Goal: Transaction & Acquisition: Complete application form

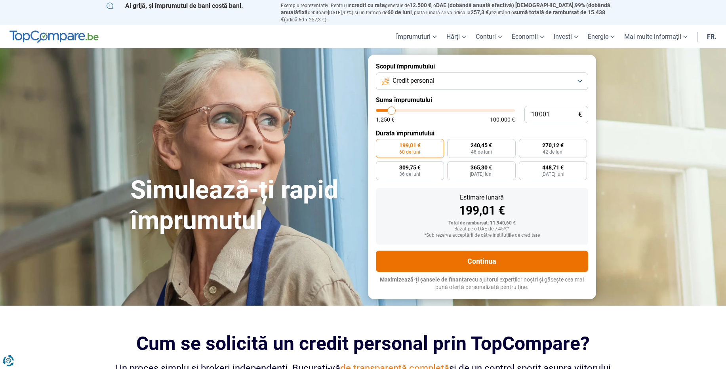
click at [451, 253] on button "Continua" at bounding box center [482, 261] width 212 height 21
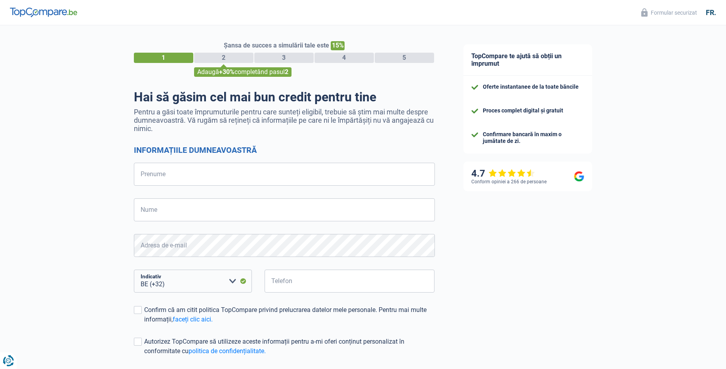
select select "32"
click at [341, 182] on input "Prenume" at bounding box center [284, 174] width 301 height 23
type input "[PERSON_NAME]"
type input "butnaru"
type input "465481246"
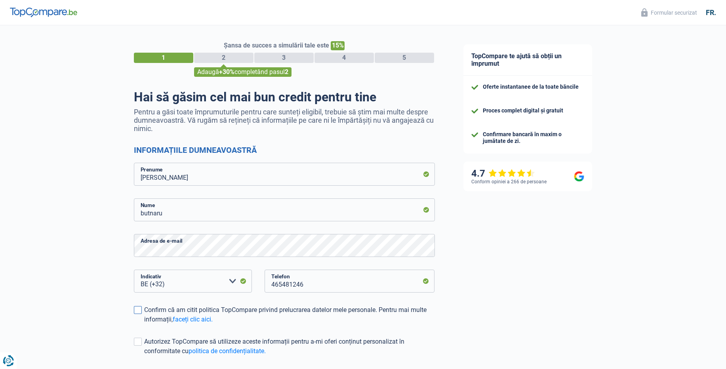
click at [136, 307] on span at bounding box center [138, 310] width 8 height 8
click at [144, 324] on input "Confirm că am citit politica TopCompare privind prelucrarea datelor mele person…" at bounding box center [144, 324] width 0 height 0
click at [137, 344] on span at bounding box center [138, 342] width 8 height 8
click at [144, 356] on input "Autorizez TopCompare să utilizeze aceste informații pentru a-mi oferi conținut …" at bounding box center [144, 356] width 0 height 0
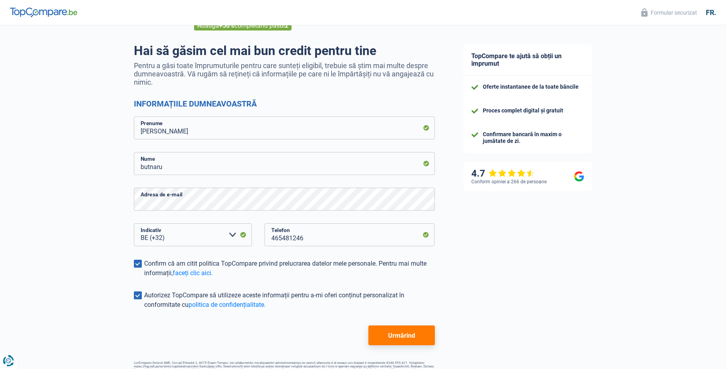
scroll to position [66, 0]
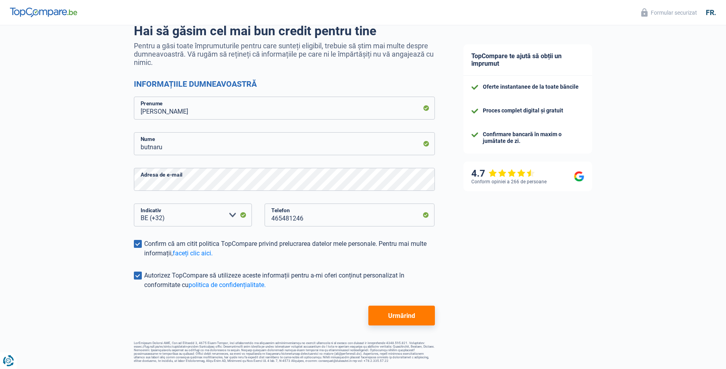
click at [406, 318] on font "Urmărind" at bounding box center [401, 316] width 27 height 8
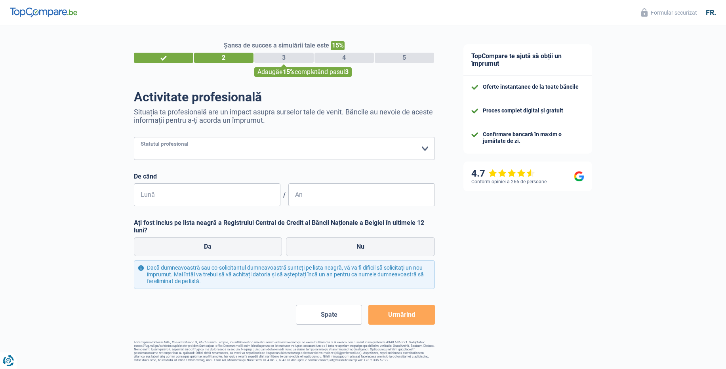
select select "worker"
click at [134, 137] on select "Lucrător Angajat privat Funcționar public Invalid Independent Retras Şomerii Re…" at bounding box center [284, 148] width 301 height 23
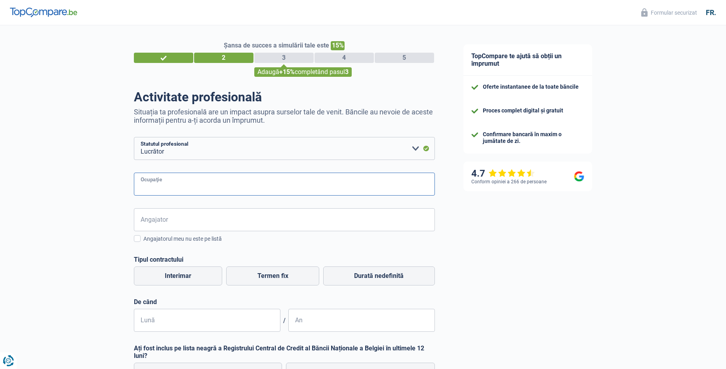
click at [384, 181] on input "Ocupaţie" at bounding box center [284, 184] width 301 height 23
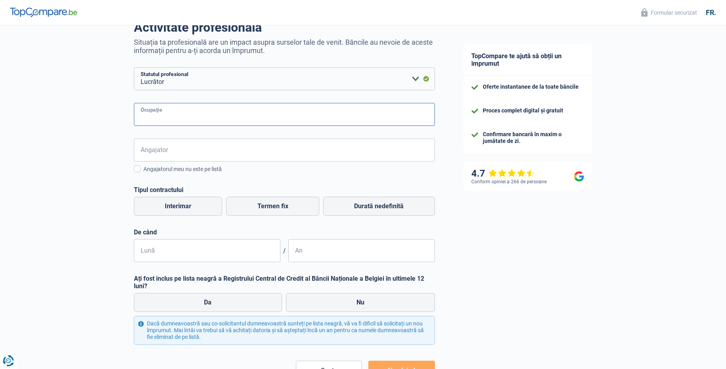
scroll to position [52, 0]
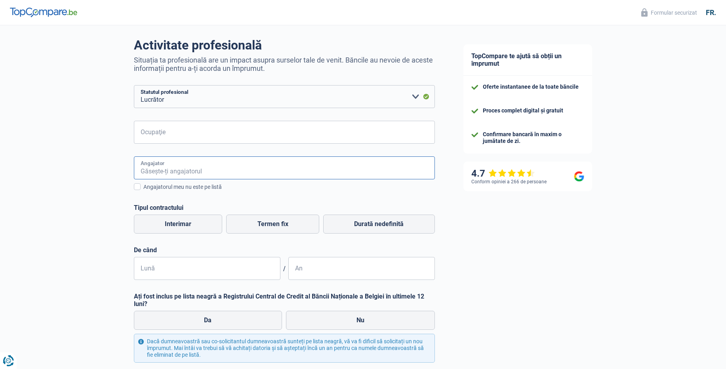
click at [321, 167] on input "Angajator" at bounding box center [284, 167] width 301 height 23
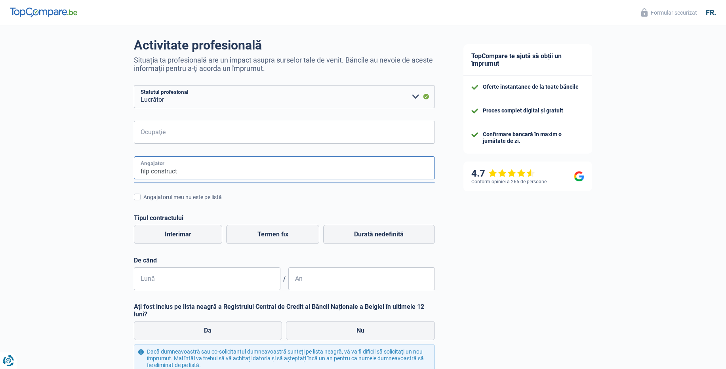
click at [320, 169] on input "filp construct" at bounding box center [284, 167] width 301 height 23
click at [147, 171] on input "filp construct" at bounding box center [284, 167] width 301 height 23
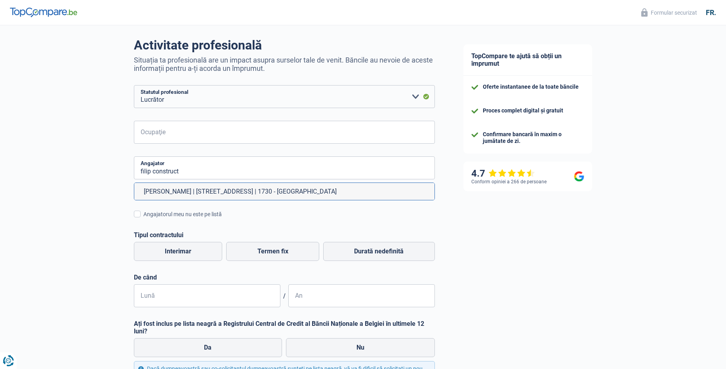
click at [211, 191] on font "[PERSON_NAME] | [STREET_ADDRESS] | 1730 - [GEOGRAPHIC_DATA]" at bounding box center [240, 192] width 193 height 8
type input "[PERSON_NAME] | [STREET_ADDRESS] | 1730 - [GEOGRAPHIC_DATA]"
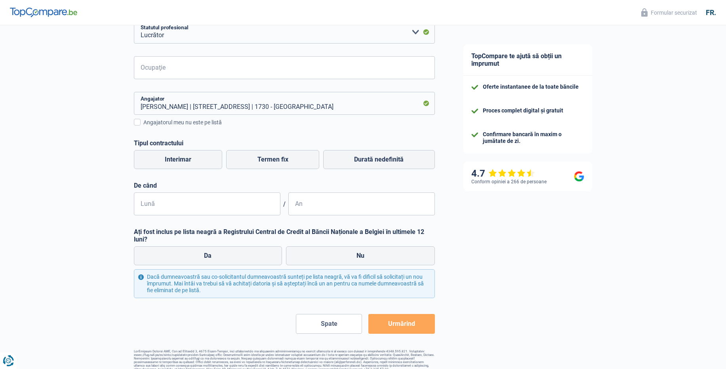
scroll to position [125, 0]
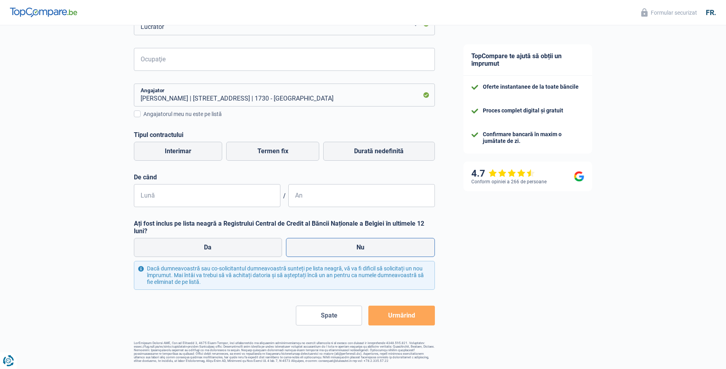
click at [391, 242] on label "Nu" at bounding box center [360, 247] width 149 height 19
click at [391, 242] on input "Nu" at bounding box center [360, 247] width 149 height 19
radio input "true"
click at [261, 196] on input "Lună" at bounding box center [207, 195] width 147 height 23
click at [261, 196] on input "03" at bounding box center [207, 195] width 147 height 23
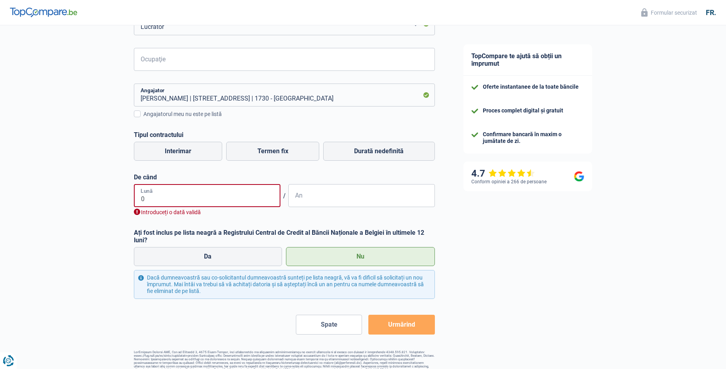
type input "02"
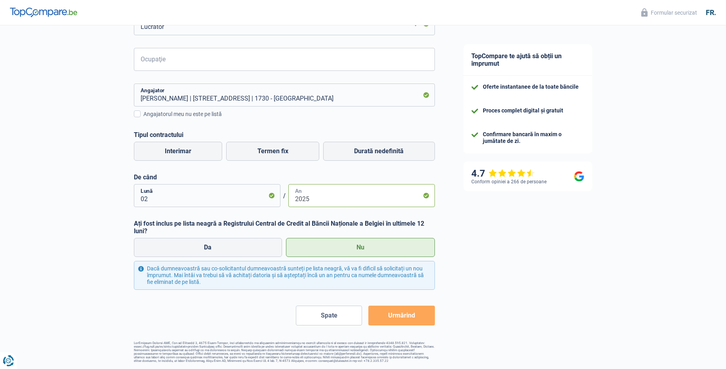
type input "2025"
click at [402, 313] on font "Urmărind" at bounding box center [401, 316] width 27 height 8
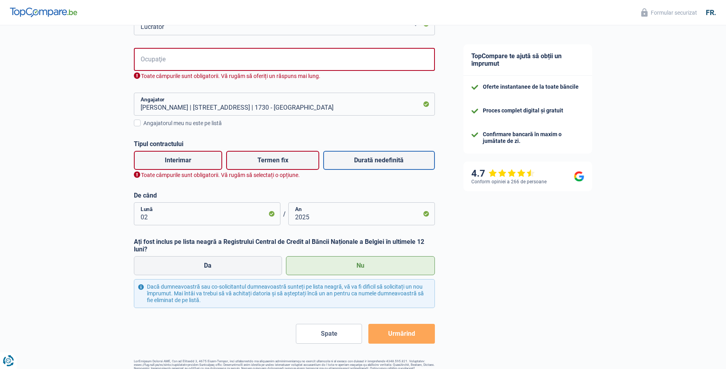
click at [337, 159] on label "Durată nedefinită" at bounding box center [379, 160] width 112 height 19
click at [337, 159] on input "Durată nedefinită" at bounding box center [379, 160] width 112 height 19
radio input "true"
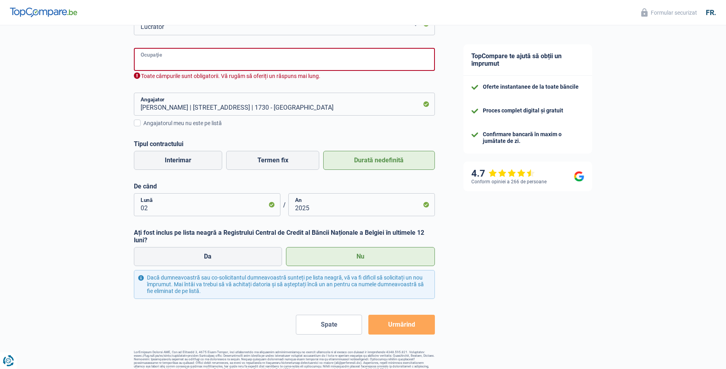
click at [238, 69] on input "Ocupaţie" at bounding box center [284, 59] width 301 height 23
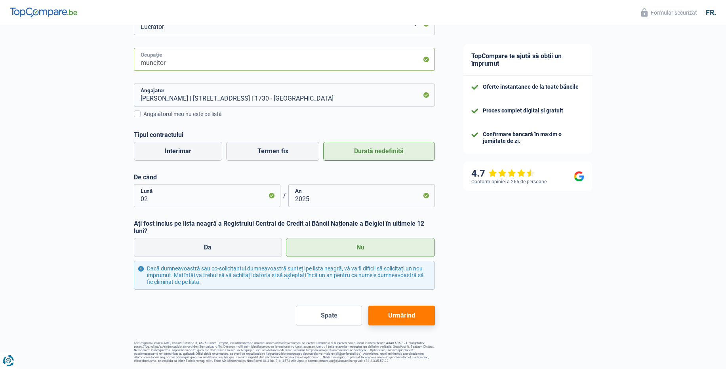
type input "muncitor"
click at [401, 314] on font "Urmărind" at bounding box center [401, 316] width 27 height 8
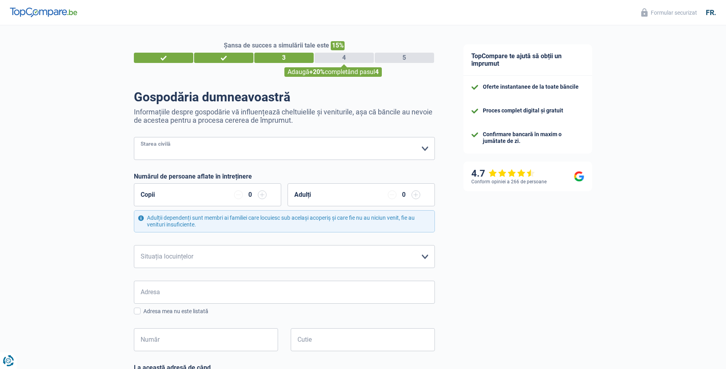
select select "single"
click at [134, 137] on select "Burlac Mireasă) Concubin legal Divorțată) Văduv Separați (de fapt) Vă rugăm să …" at bounding box center [284, 148] width 301 height 23
click at [258, 194] on input "button" at bounding box center [262, 194] width 9 height 9
click at [262, 193] on input "button" at bounding box center [262, 194] width 9 height 9
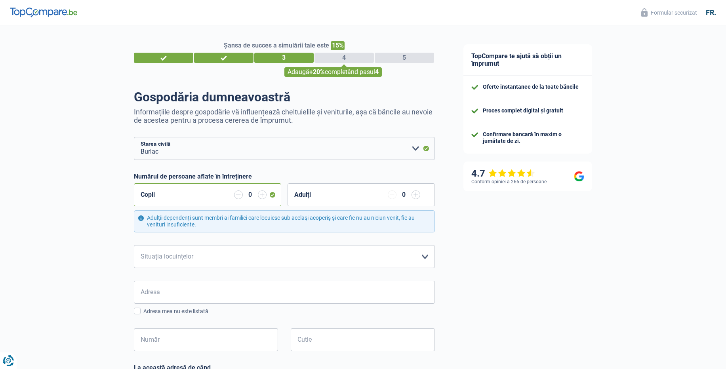
click at [252, 194] on font "0" at bounding box center [250, 195] width 4 height 8
click at [265, 196] on input "button" at bounding box center [262, 194] width 9 height 9
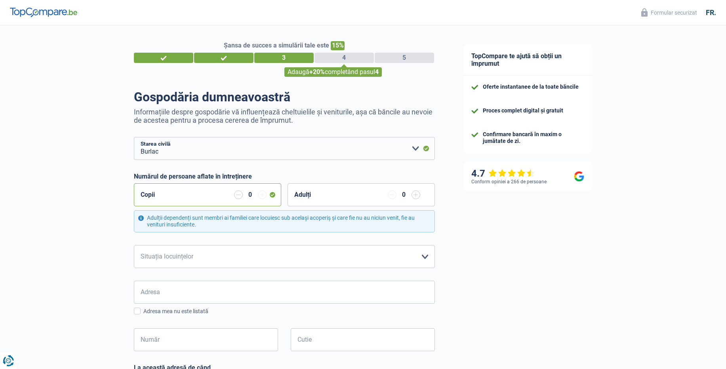
drag, startPoint x: 265, startPoint y: 196, endPoint x: 250, endPoint y: 195, distance: 14.7
click at [250, 195] on div "0" at bounding box center [250, 194] width 32 height 9
click at [250, 195] on font "0" at bounding box center [250, 195] width 4 height 8
select select "rents"
click at [134, 245] on select "Chiriaş Proprietar cu ipotecă Proprietar de casă fără ipotecă Statul cu familia…" at bounding box center [284, 256] width 301 height 23
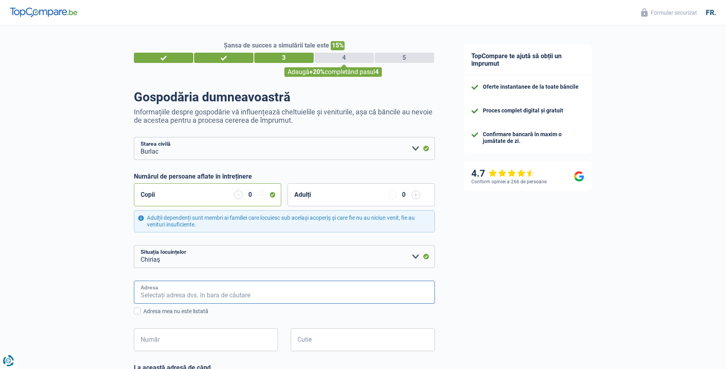
click at [413, 292] on input "Adresa" at bounding box center [284, 292] width 301 height 23
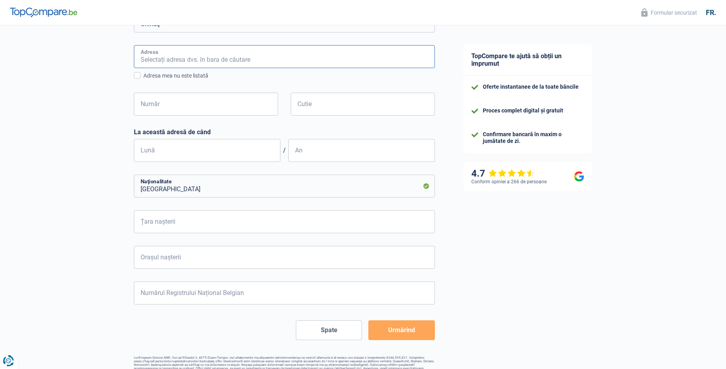
scroll to position [236, 0]
click at [274, 189] on input "[GEOGRAPHIC_DATA]" at bounding box center [284, 185] width 301 height 23
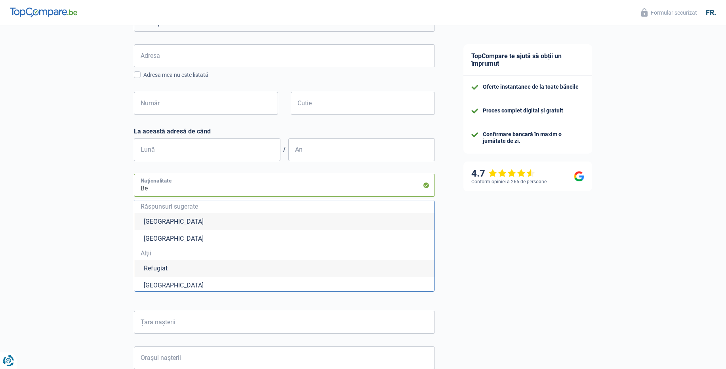
type input "B"
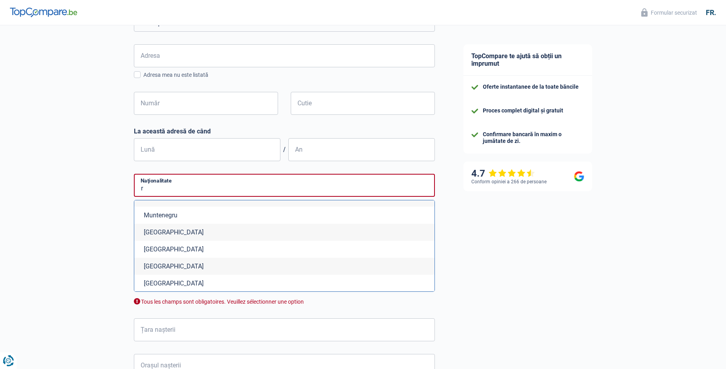
click at [395, 263] on li "[GEOGRAPHIC_DATA]" at bounding box center [284, 266] width 300 height 17
type input "[GEOGRAPHIC_DATA]"
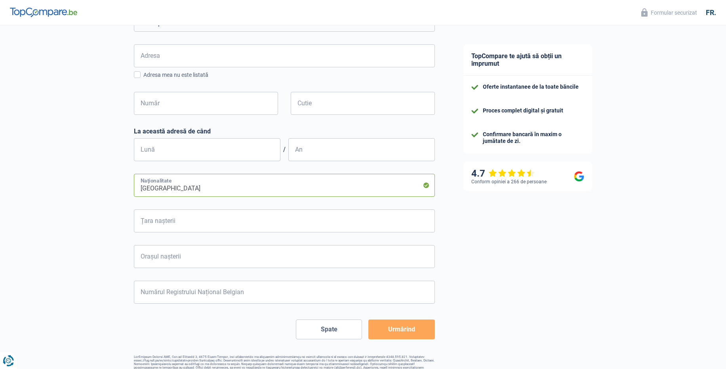
click at [361, 190] on input "[GEOGRAPHIC_DATA]" at bounding box center [284, 185] width 301 height 23
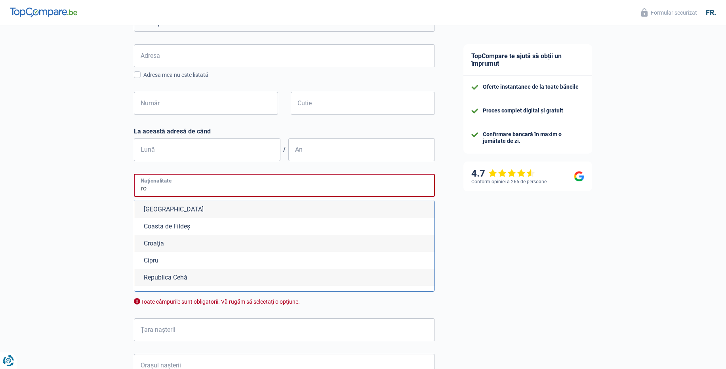
scroll to position [105, 0]
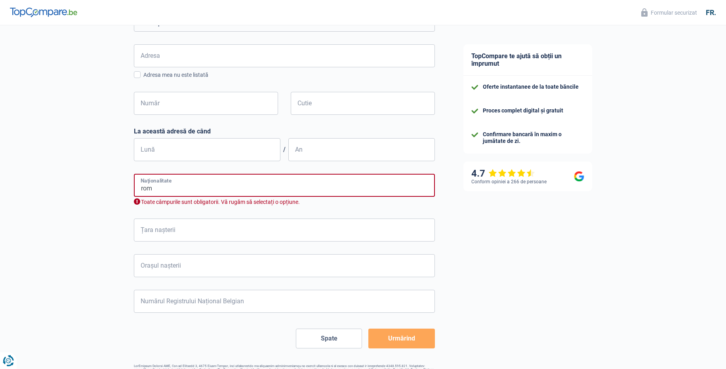
click at [394, 185] on input "rom" at bounding box center [284, 185] width 301 height 23
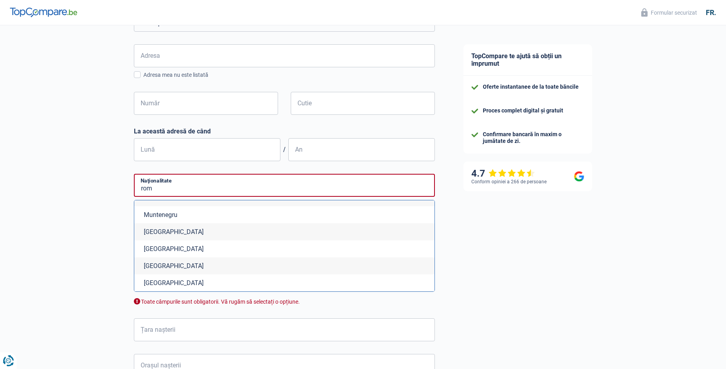
click at [388, 269] on li "[GEOGRAPHIC_DATA]" at bounding box center [284, 265] width 300 height 17
type input "[GEOGRAPHIC_DATA]"
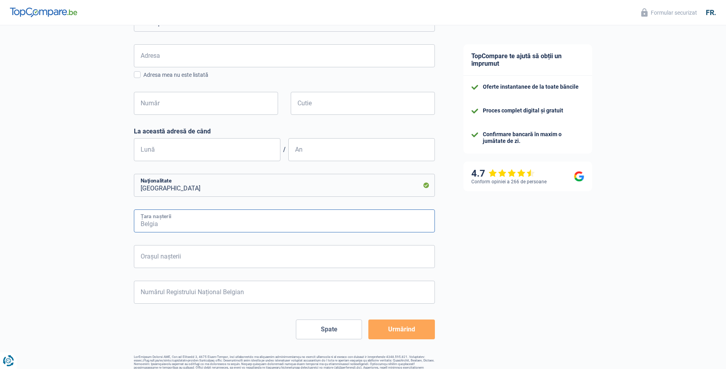
click at [344, 225] on input "Țara nașterii" at bounding box center [284, 220] width 301 height 23
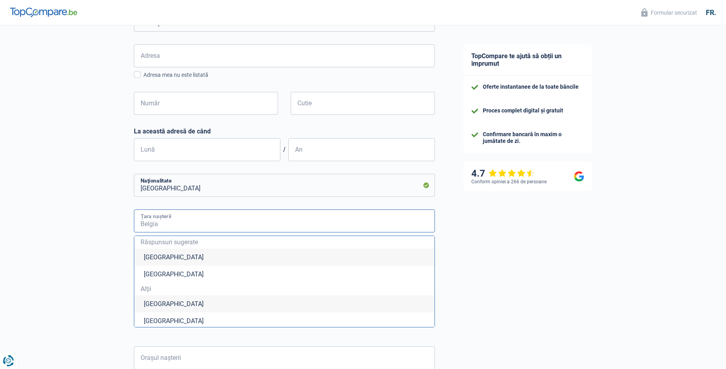
type input "[GEOGRAPHIC_DATA]"
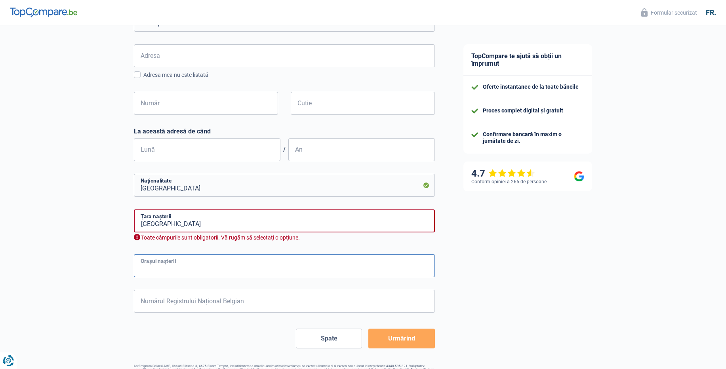
click at [249, 269] on input "Orașul nașterii" at bounding box center [284, 265] width 301 height 23
click at [286, 227] on input "[GEOGRAPHIC_DATA]" at bounding box center [284, 220] width 301 height 23
click at [225, 227] on input "[GEOGRAPHIC_DATA]" at bounding box center [284, 220] width 301 height 23
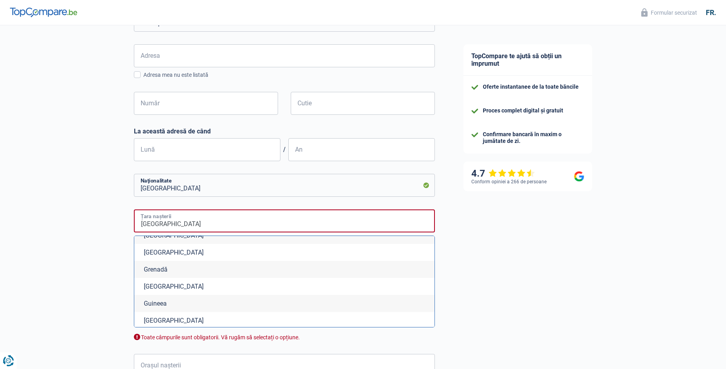
scroll to position [1103, 0]
click at [326, 226] on input "[GEOGRAPHIC_DATA]" at bounding box center [284, 220] width 301 height 23
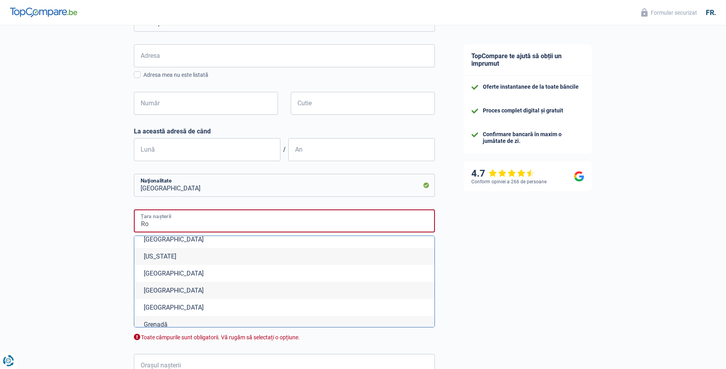
type input "R"
type input "r"
click at [348, 220] on input "r" at bounding box center [284, 220] width 301 height 23
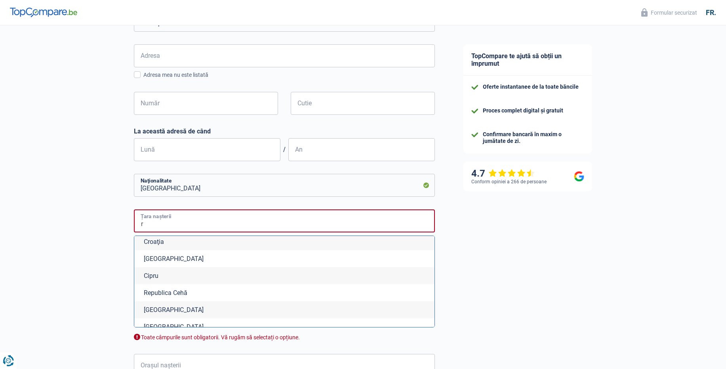
click at [150, 226] on input "r" at bounding box center [284, 220] width 301 height 23
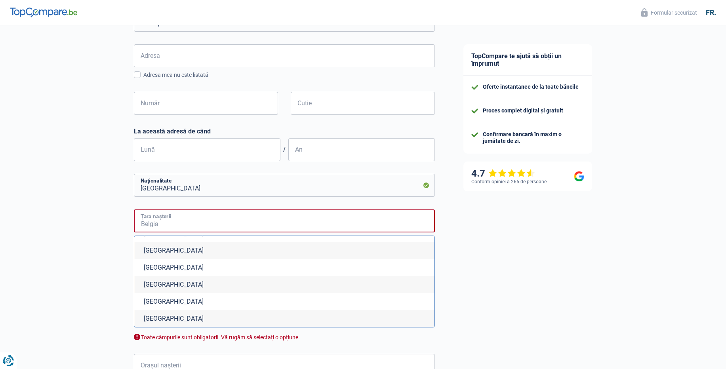
scroll to position [0, 0]
click at [395, 224] on input "Țara nașterii" at bounding box center [284, 220] width 301 height 23
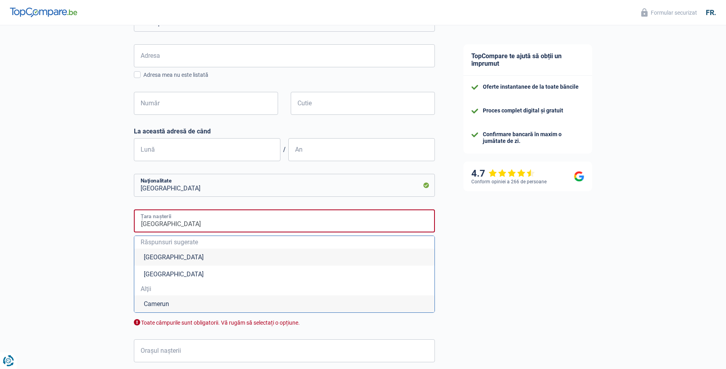
type input "[GEOGRAPHIC_DATA]"
click at [496, 257] on div "TopCompare te ajută să obții un împrumut Oferte instantanee de la toate băncile…" at bounding box center [587, 133] width 277 height 688
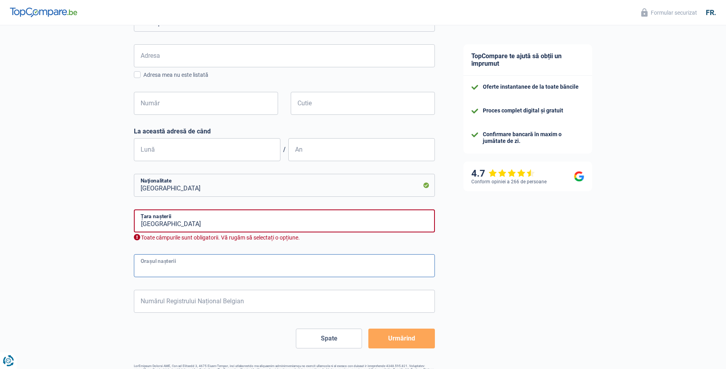
click at [348, 263] on input "Orașul nașterii" at bounding box center [284, 265] width 301 height 23
type input "BACAU"
click at [248, 105] on input "467" at bounding box center [206, 103] width 144 height 23
type input "4"
type input "20"
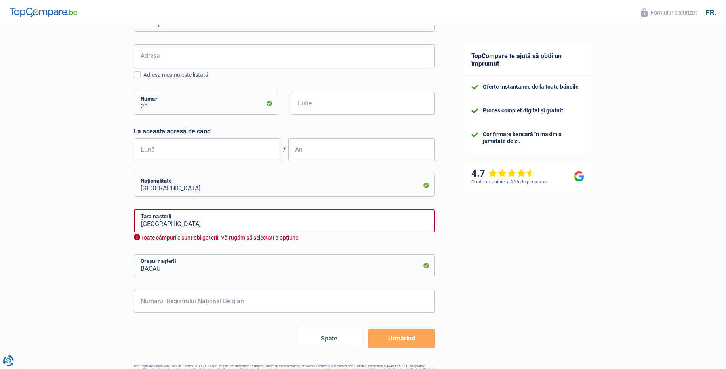
click at [524, 234] on div "TopCompare te ajută să obții un împrumut Oferte instantanee de la toate băncile…" at bounding box center [587, 90] width 277 height 603
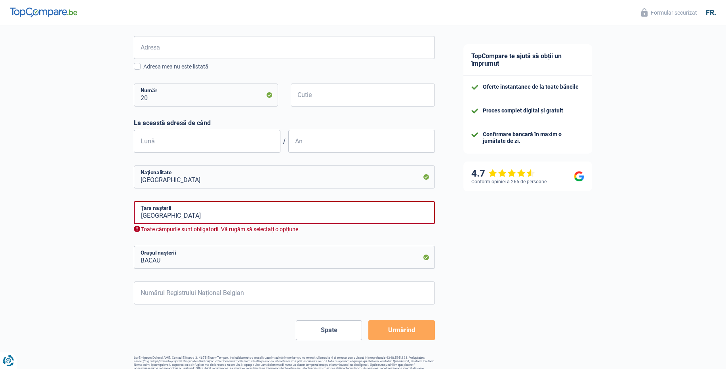
scroll to position [259, 0]
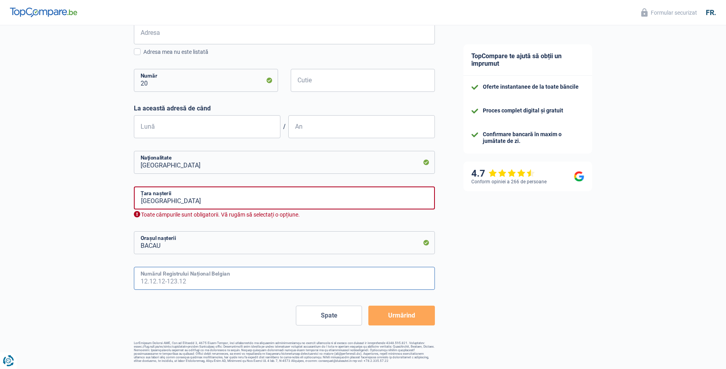
click at [297, 274] on input "Numărul Registrului Național Belgian" at bounding box center [284, 278] width 301 height 23
click at [223, 204] on input "[GEOGRAPHIC_DATA]" at bounding box center [284, 198] width 301 height 23
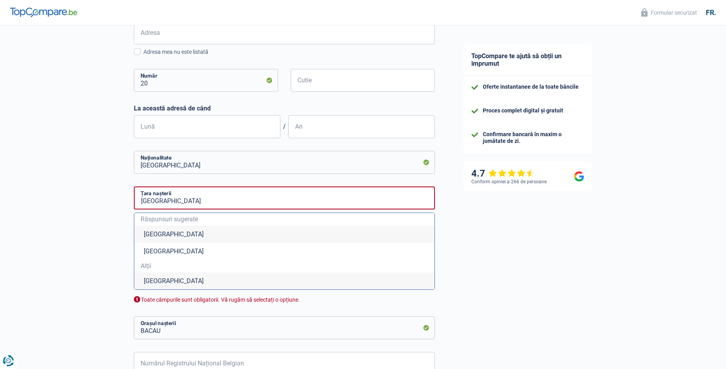
click at [244, 278] on li "[GEOGRAPHIC_DATA]" at bounding box center [284, 280] width 300 height 17
type input "[GEOGRAPHIC_DATA]"
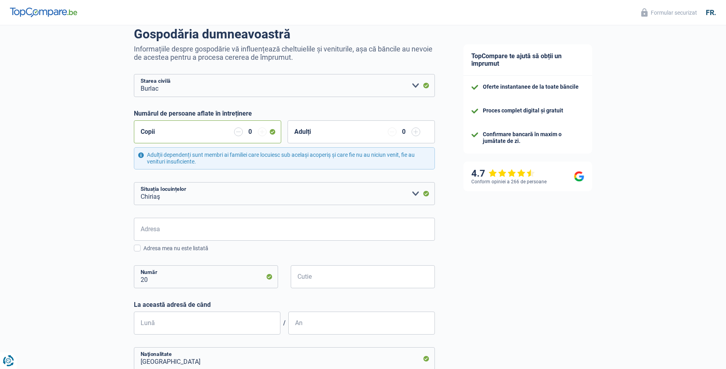
scroll to position [61, 0]
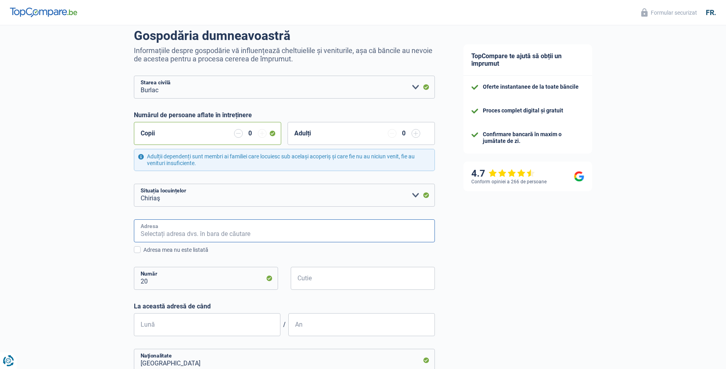
click at [279, 238] on input "Adresa" at bounding box center [284, 230] width 301 height 23
click at [292, 232] on input "Adresa" at bounding box center [284, 230] width 301 height 23
click at [287, 233] on input "Adresa" at bounding box center [284, 230] width 301 height 23
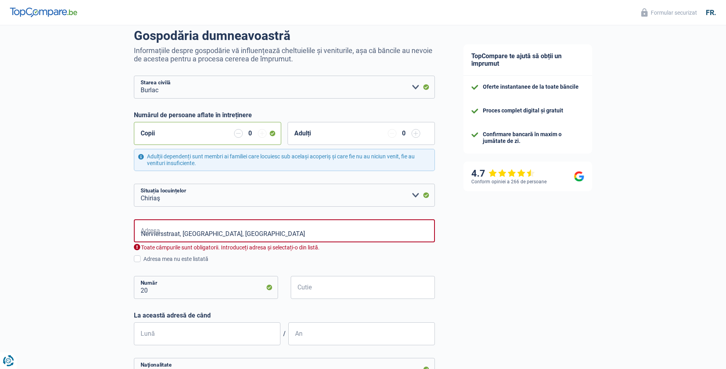
type input "[STREET_ADDRESS]"
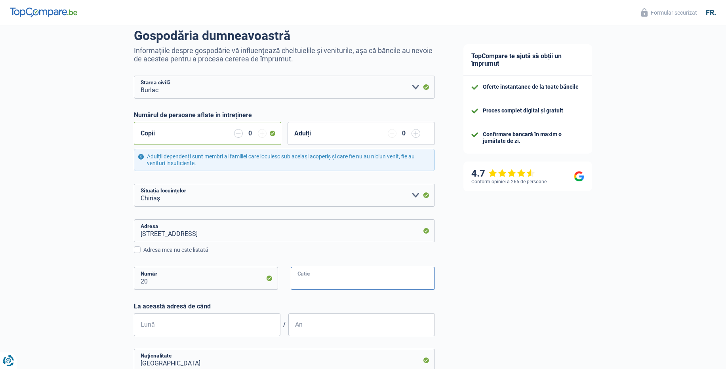
click at [310, 285] on input "Cutie" at bounding box center [363, 278] width 144 height 23
type input "1"
click at [516, 249] on div "TopCompare te ajută să obții un împrumut Oferte instantanee de la toate băncile…" at bounding box center [587, 284] width 277 height 640
click at [229, 324] on input "Lună" at bounding box center [207, 324] width 147 height 23
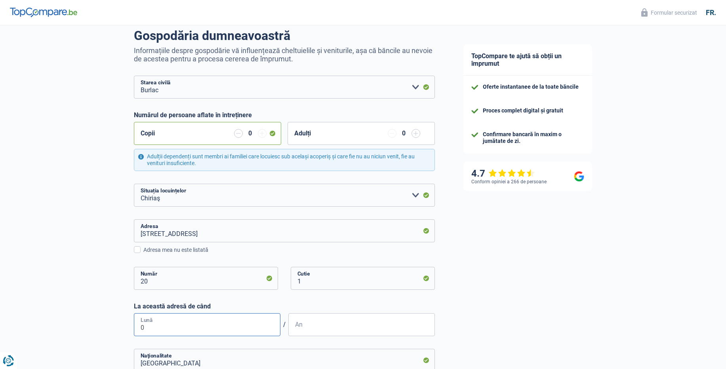
type input "07"
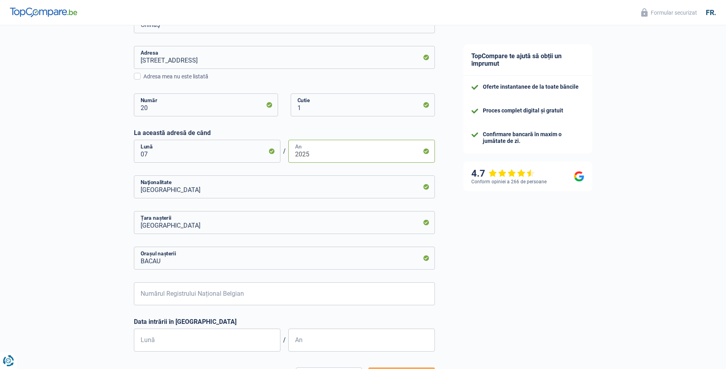
scroll to position [255, 0]
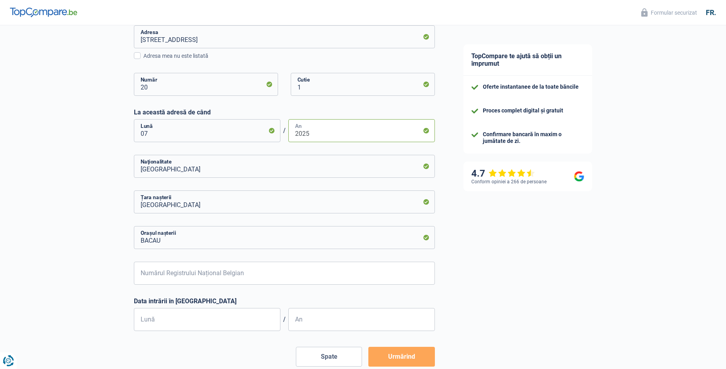
type input "2025"
click at [307, 274] on input "Numărul Registrului Național Belgian" at bounding box center [284, 273] width 301 height 23
type input "81.07.05-549.81"
click at [237, 324] on input "Lună" at bounding box center [207, 319] width 147 height 23
type input "11"
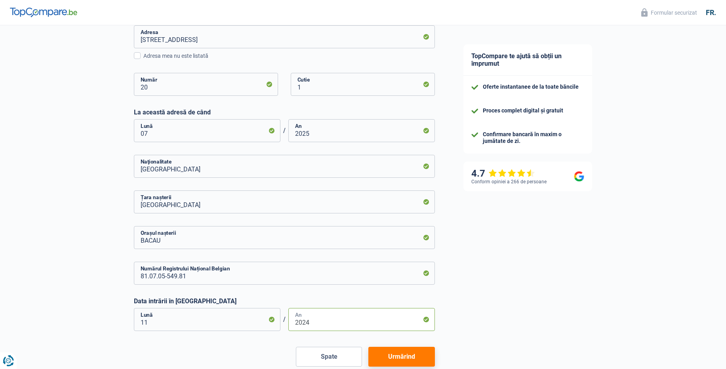
type input "2024"
click at [396, 353] on font "Urmărind" at bounding box center [401, 357] width 27 height 8
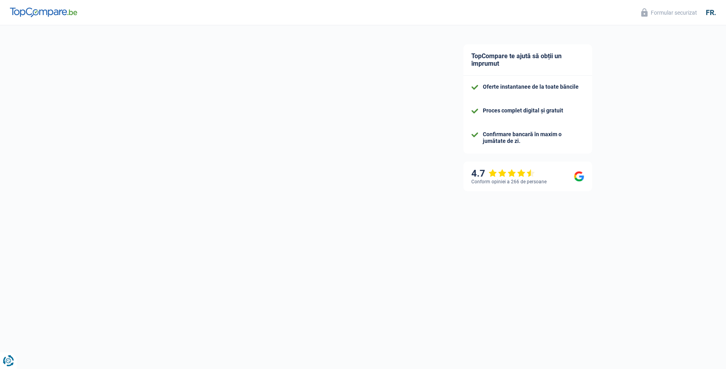
scroll to position [27, 0]
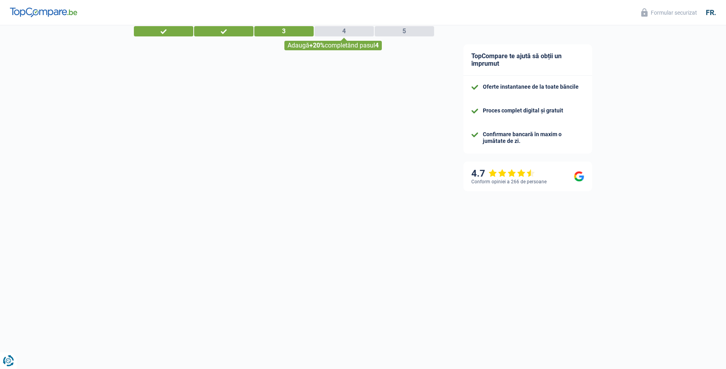
select select "familyAllowances"
select select "netSalary"
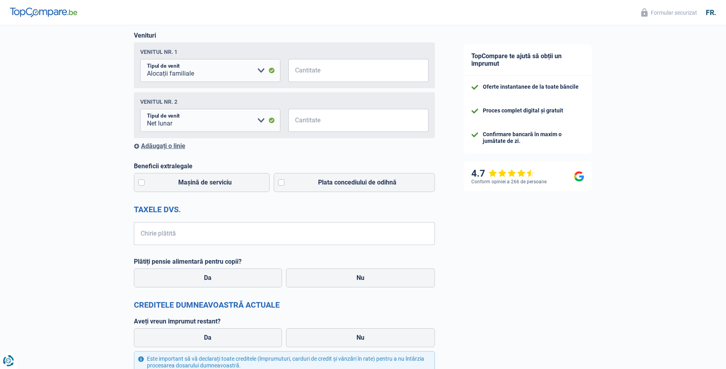
scroll to position [115, 0]
click at [140, 59] on select "Indemnizație de invaliditate Indemnizații de șomaj Alocații familiale vouchere …" at bounding box center [210, 70] width 140 height 23
click at [305, 70] on input "Cantitate" at bounding box center [363, 70] width 130 height 23
type input "200"
click at [315, 125] on input "Cantitate" at bounding box center [363, 120] width 130 height 23
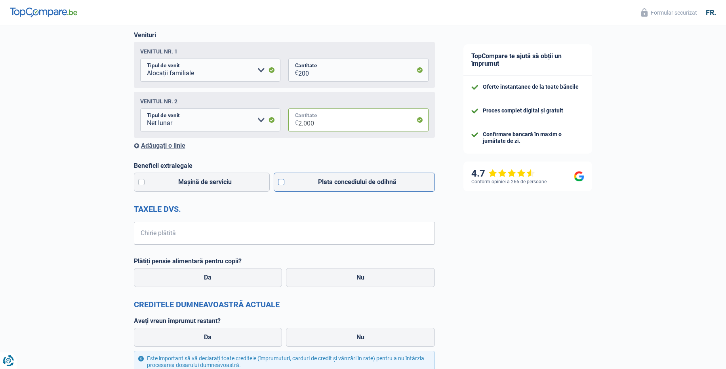
type input "2.000"
click at [280, 183] on label "Plata concediului de odihnă" at bounding box center [354, 182] width 161 height 19
click at [280, 183] on input "Plata concediului de odihnă" at bounding box center [354, 182] width 161 height 19
checkbox input "true"
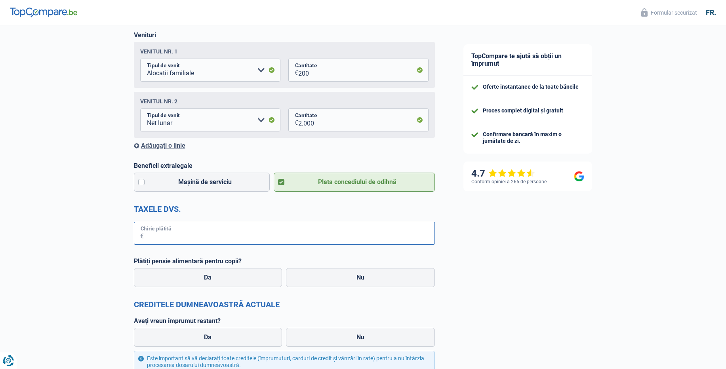
click at [251, 231] on input "Chirie plătită" at bounding box center [289, 233] width 291 height 23
type input "800"
click at [369, 276] on label "Nu" at bounding box center [360, 277] width 149 height 19
click at [369, 276] on input "Nu" at bounding box center [360, 277] width 149 height 19
radio input "true"
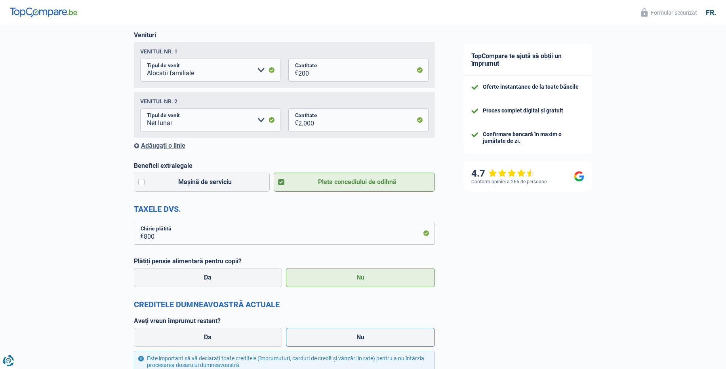
click at [362, 337] on font "Nu" at bounding box center [360, 337] width 8 height 8
click at [362, 337] on input "Nu" at bounding box center [360, 337] width 149 height 19
radio input "true"
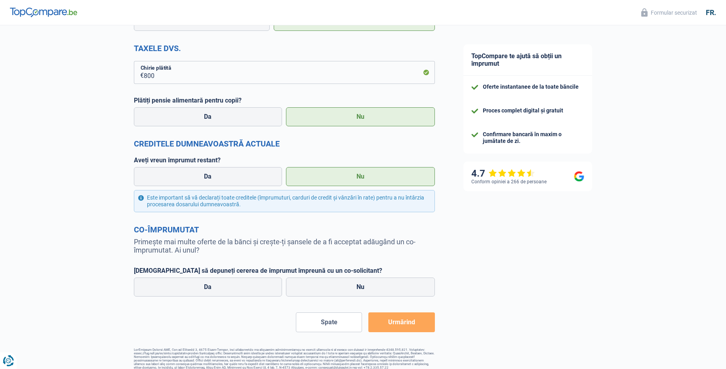
scroll to position [282, 0]
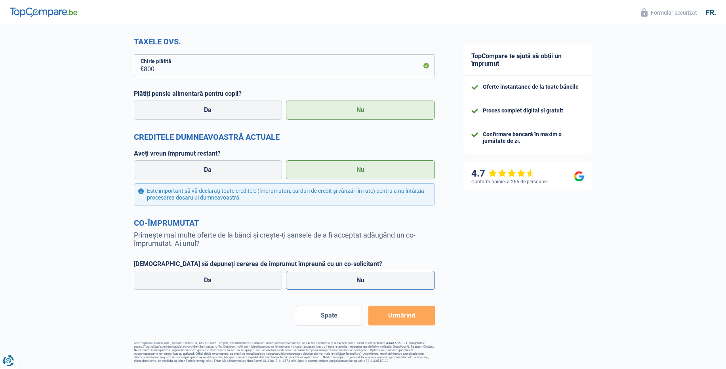
click at [350, 280] on label "Nu" at bounding box center [360, 280] width 149 height 19
click at [350, 280] on input "Nu" at bounding box center [360, 280] width 149 height 19
radio input "true"
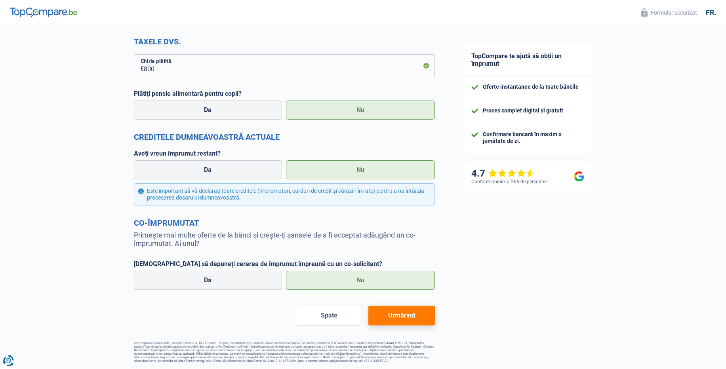
click at [397, 319] on font "Urmărind" at bounding box center [401, 316] width 27 height 8
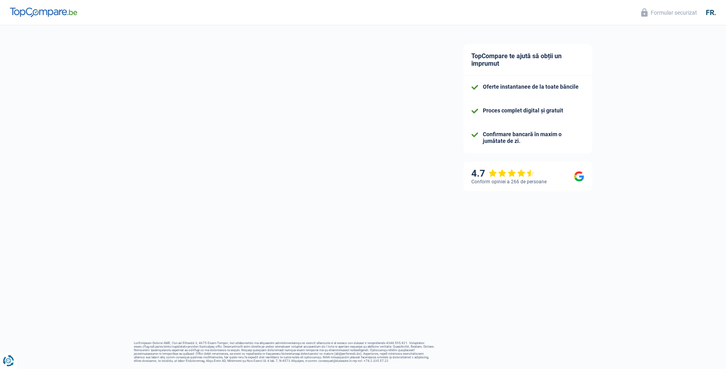
select select "60"
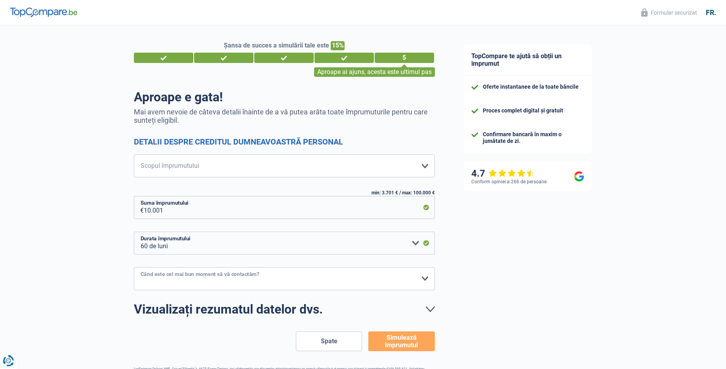
select select "16-18"
click at [134, 267] on select "10:00-12:00 12:00 - 14:00 14:00 - 16:00 16:00 - 18:00 Vă rugăm să selectați o o…" at bounding box center [284, 278] width 301 height 23
select select "movingOrInstallation"
click at [134, 154] on select "Confortul casei: mobilă, textile, vopsea, electrocasnice, unelte neprofesionale…" at bounding box center [284, 165] width 301 height 23
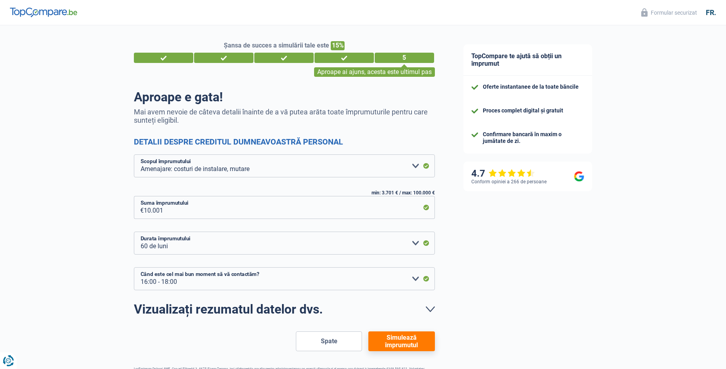
click at [388, 339] on font "Simulează împrumutul" at bounding box center [401, 341] width 33 height 15
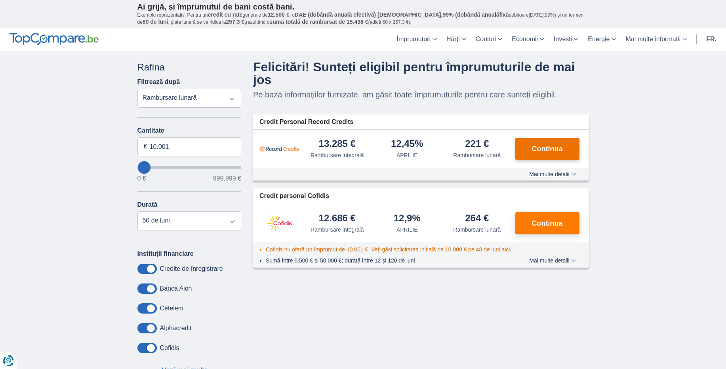
click at [547, 146] on font "Continua" at bounding box center [547, 149] width 31 height 8
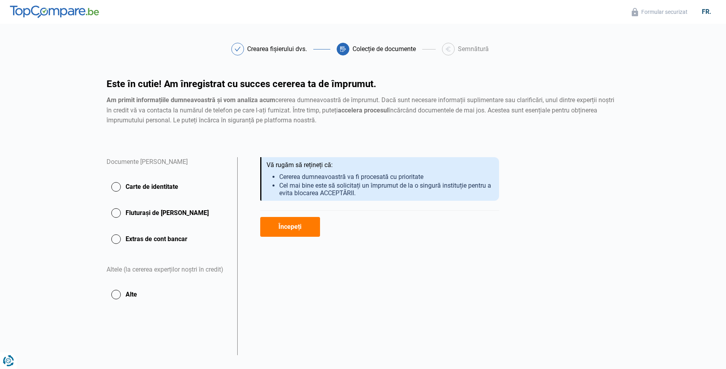
click at [117, 188] on button "Carte de identitate" at bounding box center [167, 187] width 121 height 20
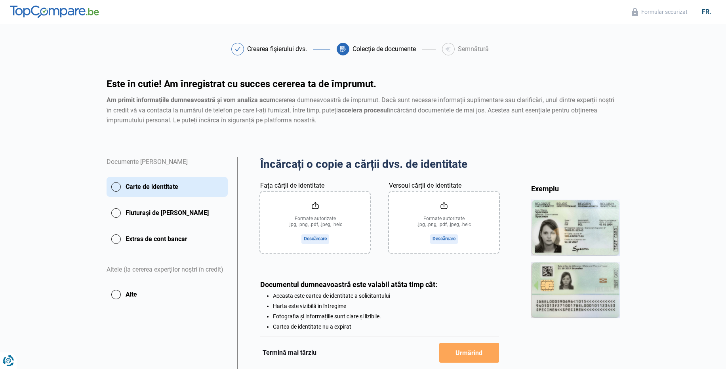
click at [112, 212] on button "Fluturași de salariu" at bounding box center [167, 213] width 121 height 20
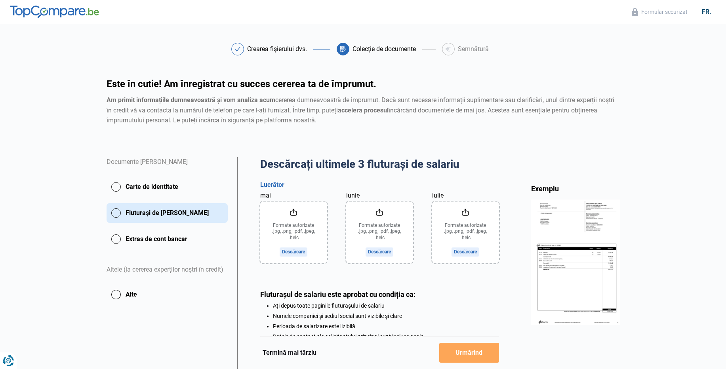
click at [118, 239] on button "Extras de cont bancar" at bounding box center [167, 239] width 121 height 20
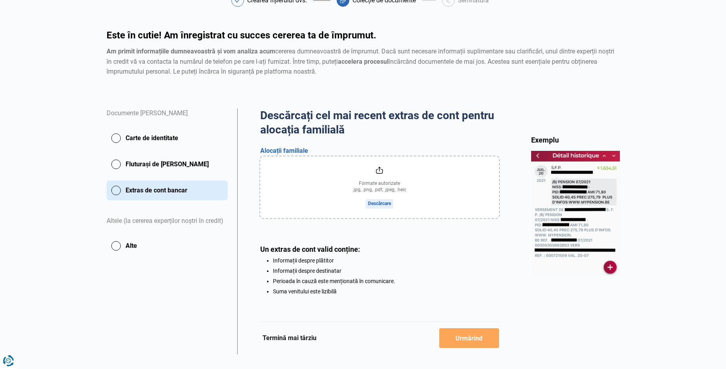
scroll to position [61, 0]
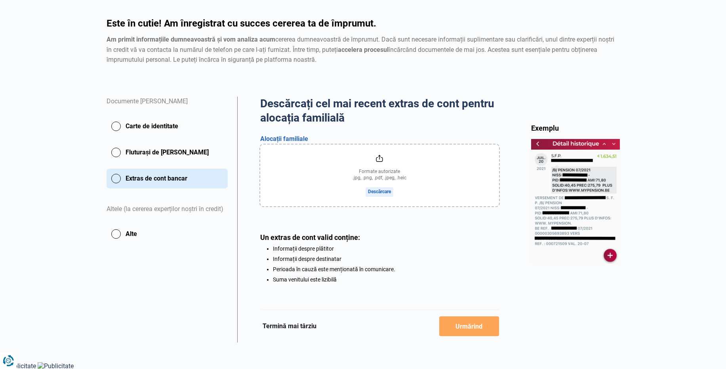
click at [117, 126] on button "Carte de identitate" at bounding box center [167, 126] width 121 height 20
